Goal: Check status: Check status

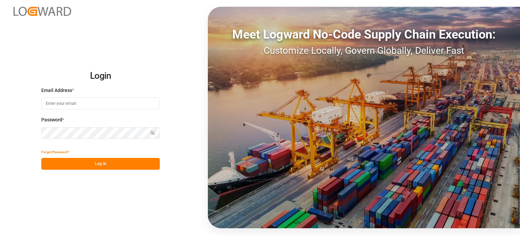
type input "[PERSON_NAME][EMAIL_ADDRESS][PERSON_NAME][DOMAIN_NAME]"
click at [114, 158] on button "Log In" at bounding box center [100, 164] width 119 height 12
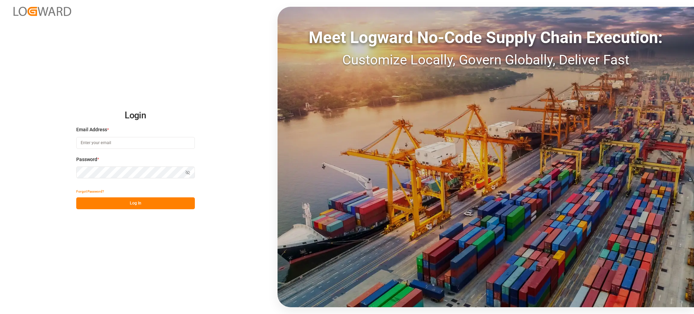
type input "[PERSON_NAME][EMAIL_ADDRESS][PERSON_NAME][DOMAIN_NAME]"
click at [146, 203] on button "Log In" at bounding box center [135, 203] width 119 height 12
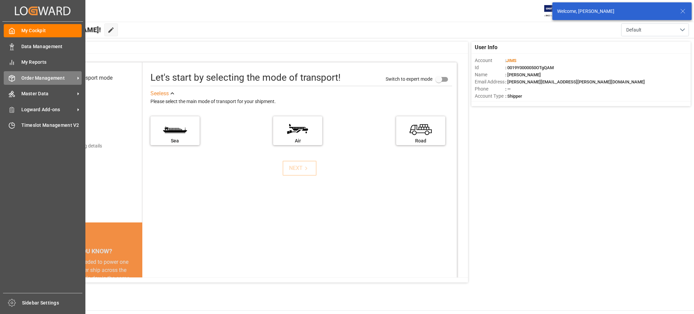
click at [21, 80] on span "Order Management" at bounding box center [48, 78] width 54 height 7
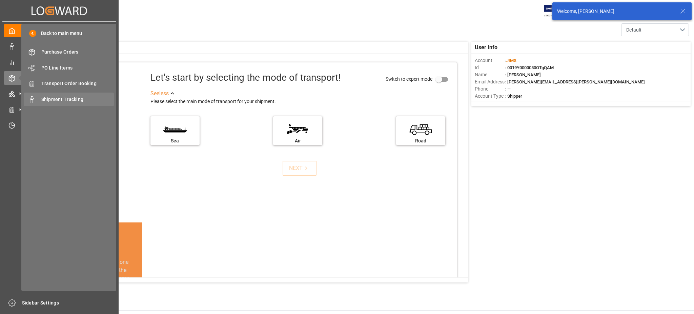
click at [51, 100] on span "Shipment Tracking" at bounding box center [77, 99] width 73 height 7
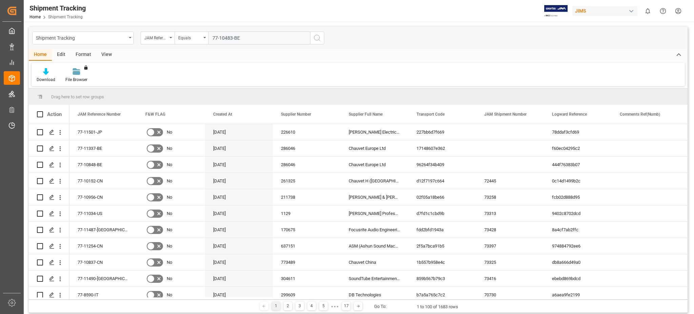
type input "77-10483-BE"
click at [312, 40] on button "search button" at bounding box center [317, 38] width 14 height 13
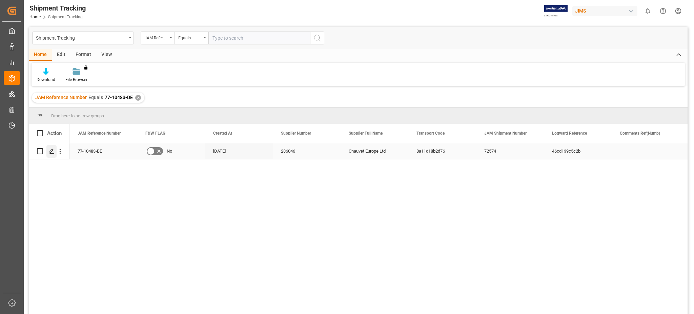
click at [51, 148] on div "Press SPACE to select this row." at bounding box center [51, 151] width 10 height 13
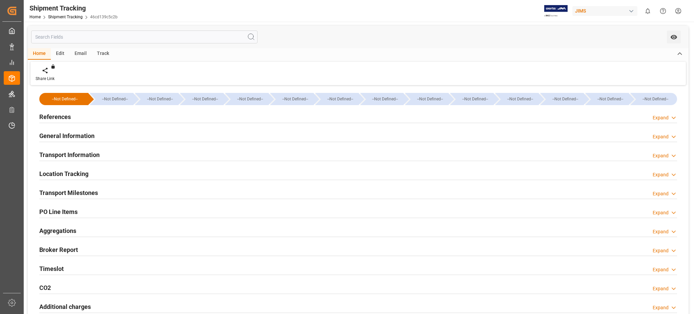
type input "[DATE] 10:00"
type input "[DATE] 21:25"
click at [59, 271] on h2 "Timeslot" at bounding box center [51, 268] width 24 height 9
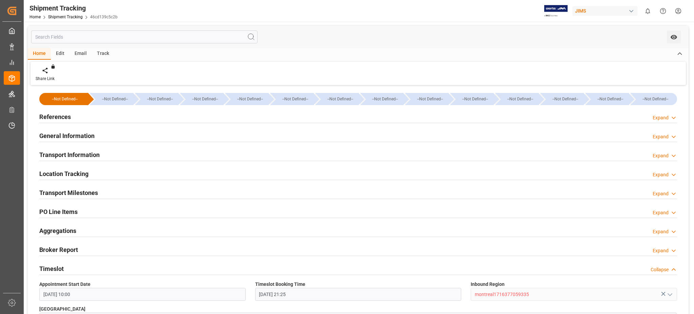
click at [70, 111] on div "References Expand" at bounding box center [358, 116] width 638 height 13
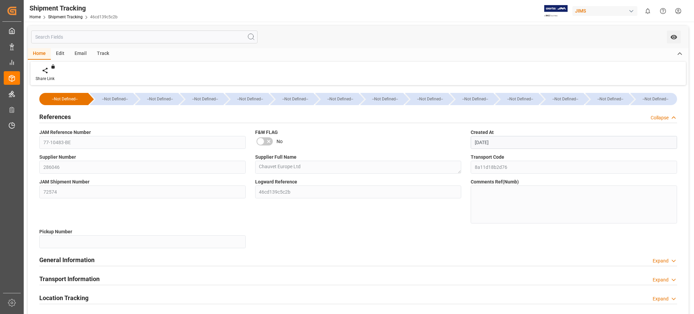
click at [70, 111] on div "References Collapse" at bounding box center [358, 116] width 638 height 13
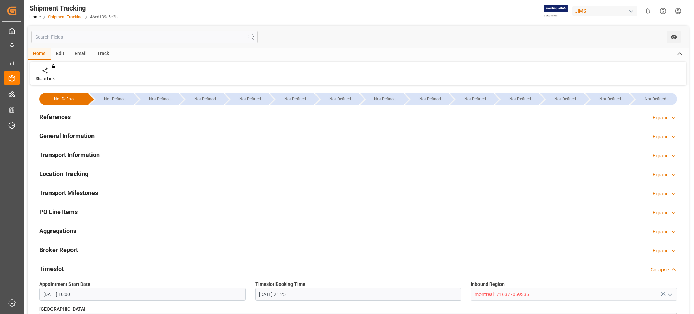
click at [60, 16] on link "Shipment Tracking" at bounding box center [65, 17] width 35 height 5
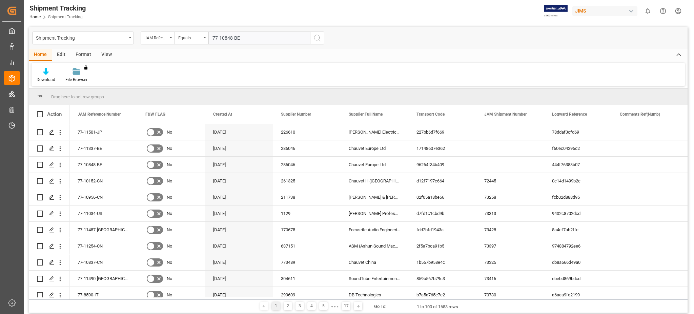
type input "77-10848-BE"
click at [318, 40] on icon "search button" at bounding box center [317, 38] width 8 height 8
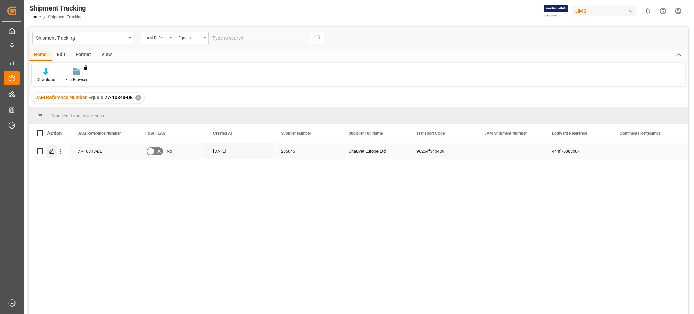
click at [49, 150] on div "Press SPACE to select this row." at bounding box center [51, 151] width 10 height 13
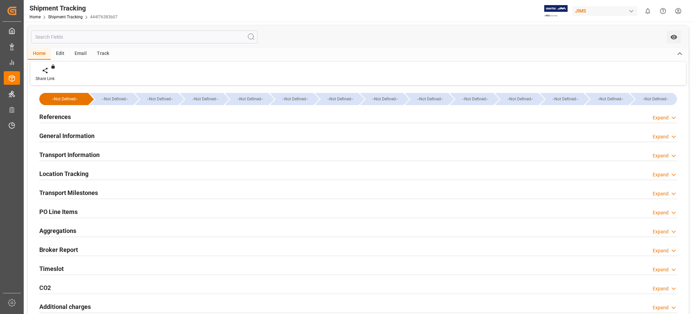
type input "9253739"
type input "[DATE] 13:01"
type input "[DATE] 00:00"
type input "[DATE]"
type input "[DATE] 16:08"
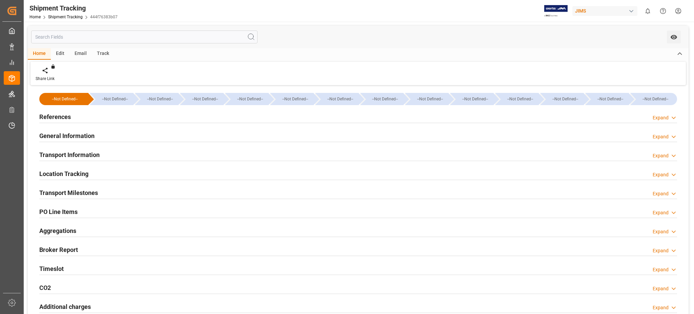
click at [84, 159] on h2 "Transport Information" at bounding box center [69, 154] width 60 height 9
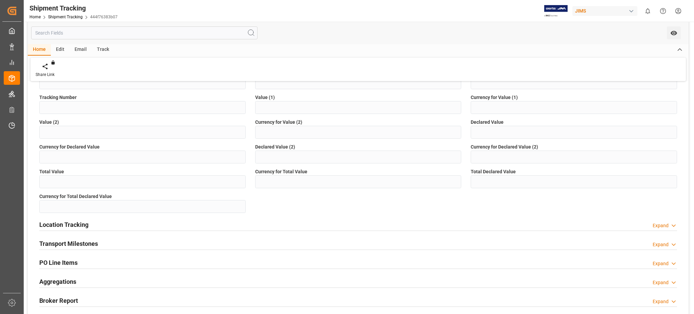
scroll to position [226, 0]
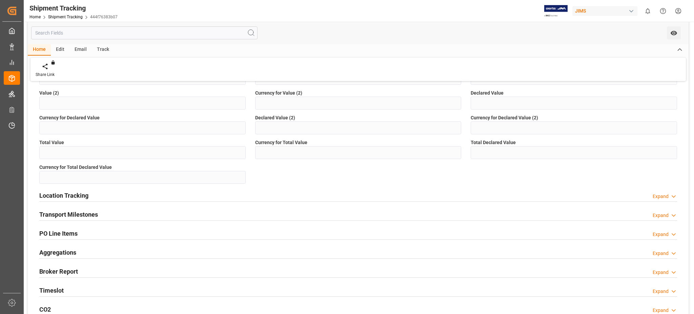
click at [86, 209] on div "Transport Milestones" at bounding box center [68, 213] width 59 height 13
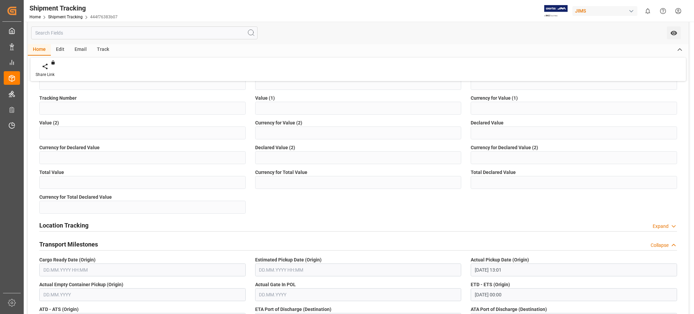
scroll to position [181, 0]
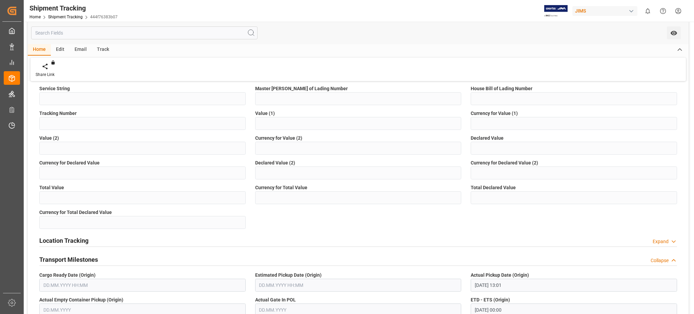
click at [75, 242] on h2 "Location Tracking" at bounding box center [63, 240] width 49 height 9
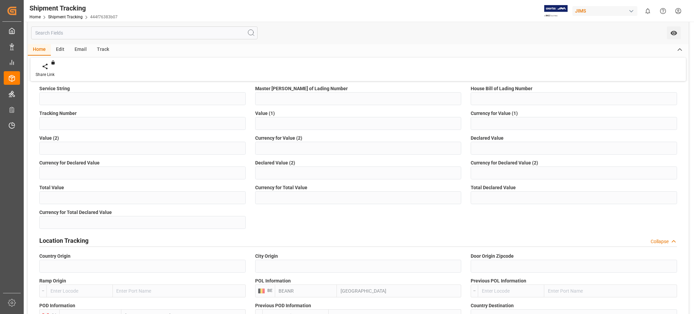
click at [89, 241] on div "Location Tracking Collapse" at bounding box center [358, 239] width 638 height 13
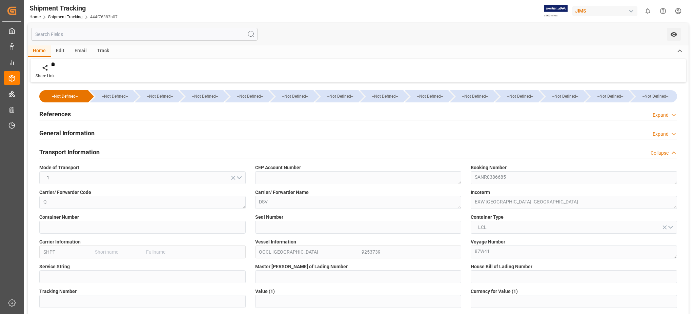
scroll to position [0, 0]
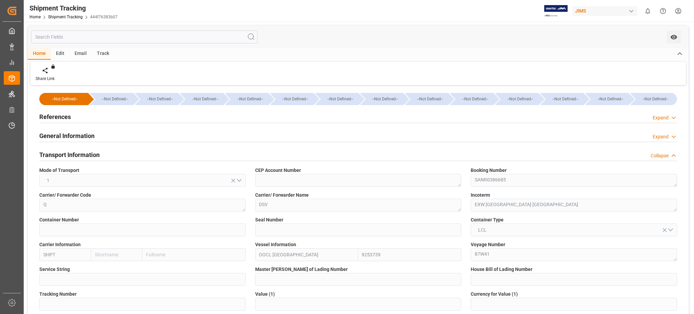
click at [76, 155] on h2 "Transport Information" at bounding box center [69, 154] width 60 height 9
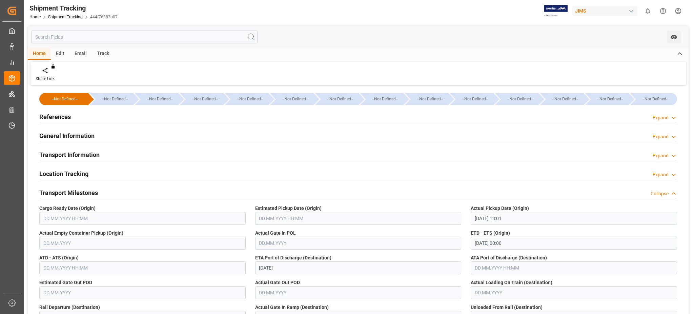
click at [92, 189] on h2 "Transport Milestones" at bounding box center [68, 192] width 59 height 9
